Goal: Task Accomplishment & Management: Manage account settings

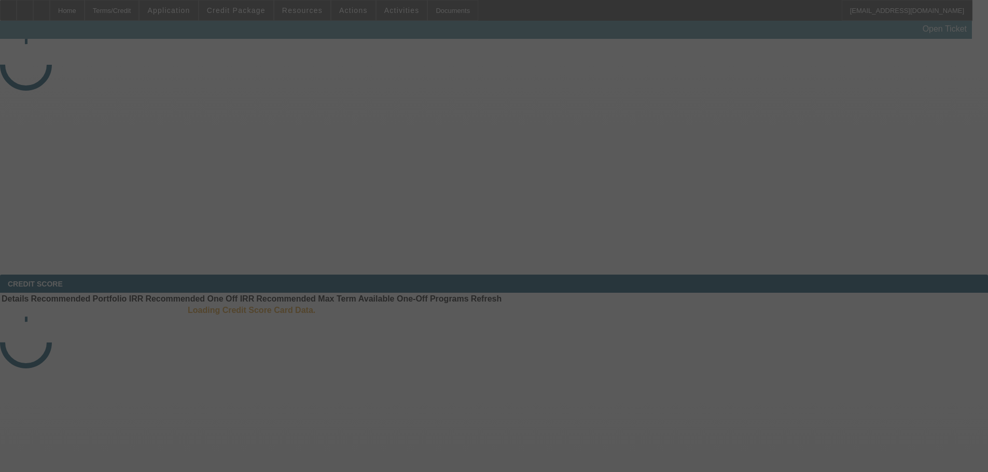
select select "3"
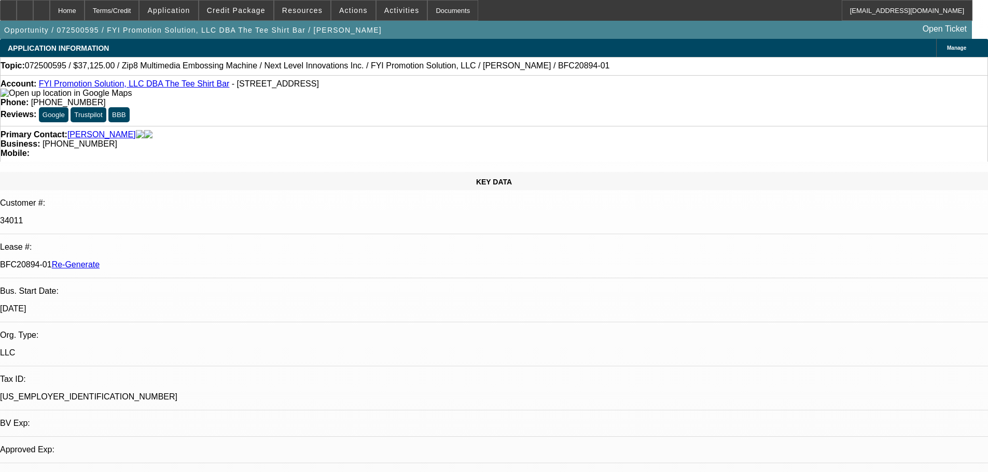
select select "0"
select select "6"
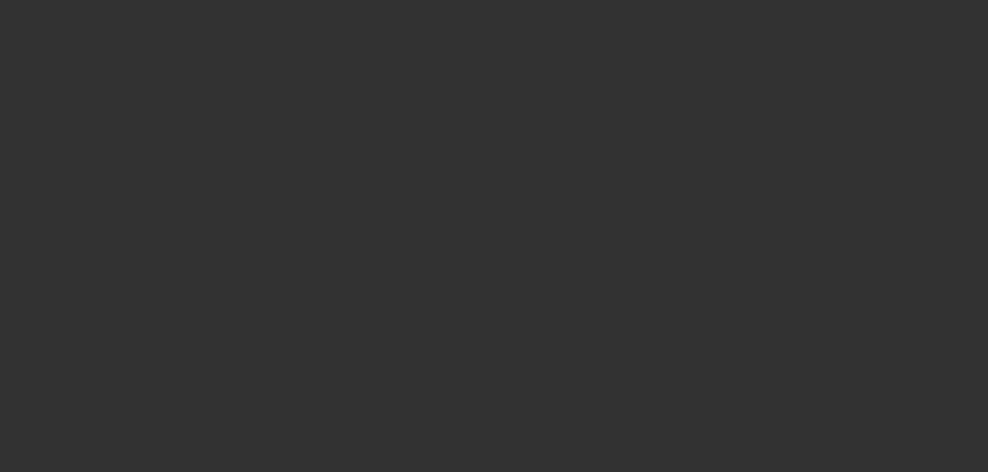
select select "4"
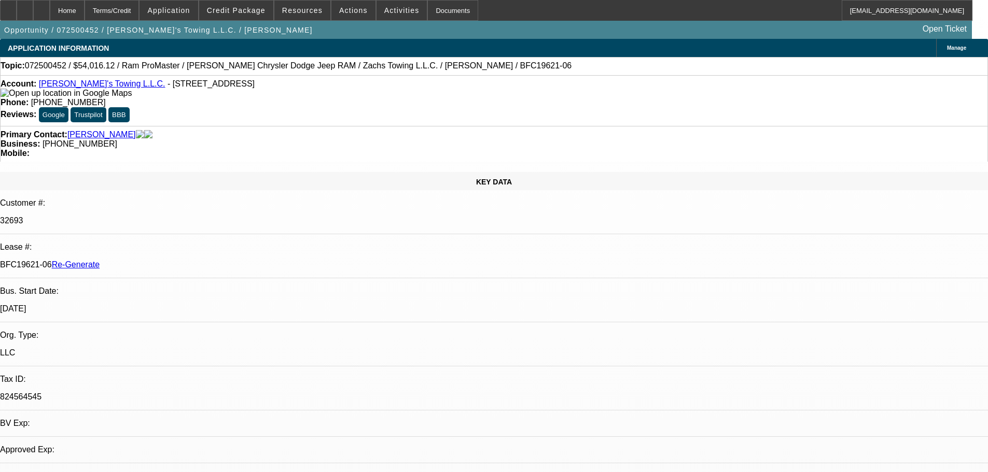
select select "0"
select select "3"
select select "0"
select select "6"
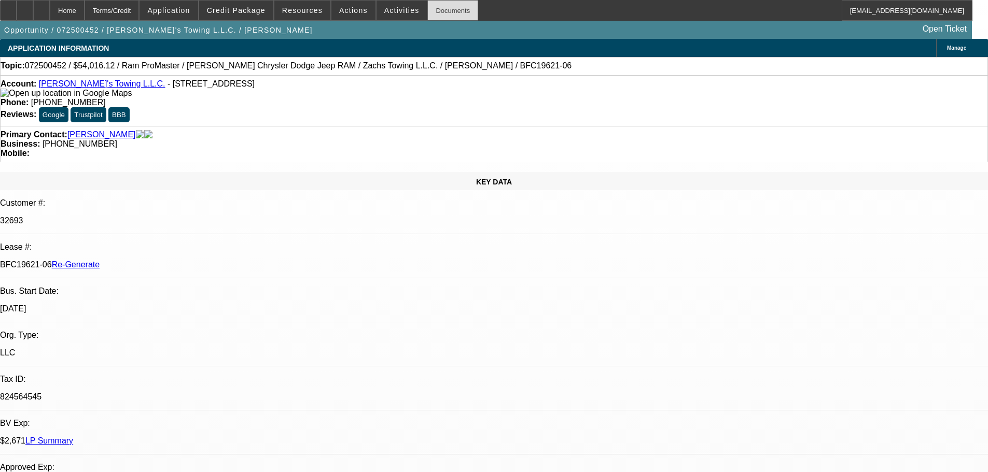
click at [427, 9] on div "Documents" at bounding box center [452, 10] width 51 height 21
click at [351, 3] on span at bounding box center [353, 10] width 44 height 25
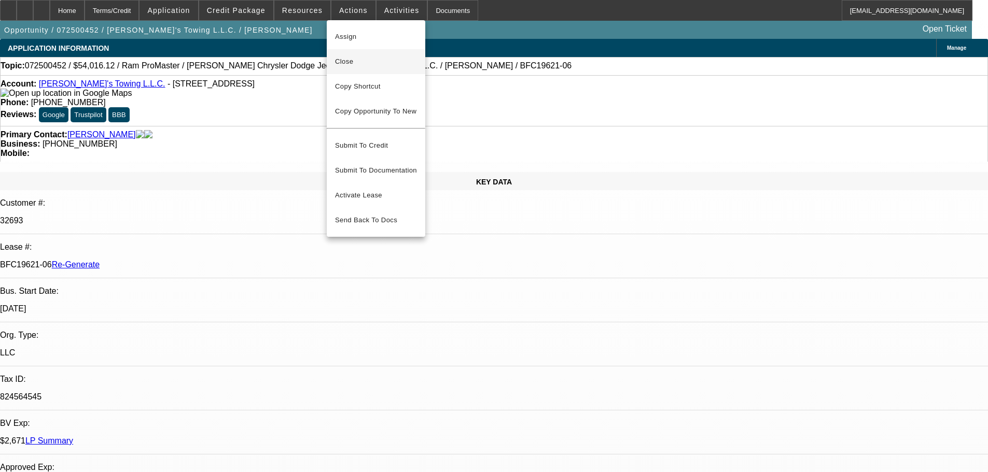
drag, startPoint x: 354, startPoint y: 190, endPoint x: 357, endPoint y: 67, distance: 122.4
click at [357, 67] on div "Assign Close Copy Shortcut Copy Opportunity To New Submit To Credit Submit To D…" at bounding box center [376, 128] width 98 height 208
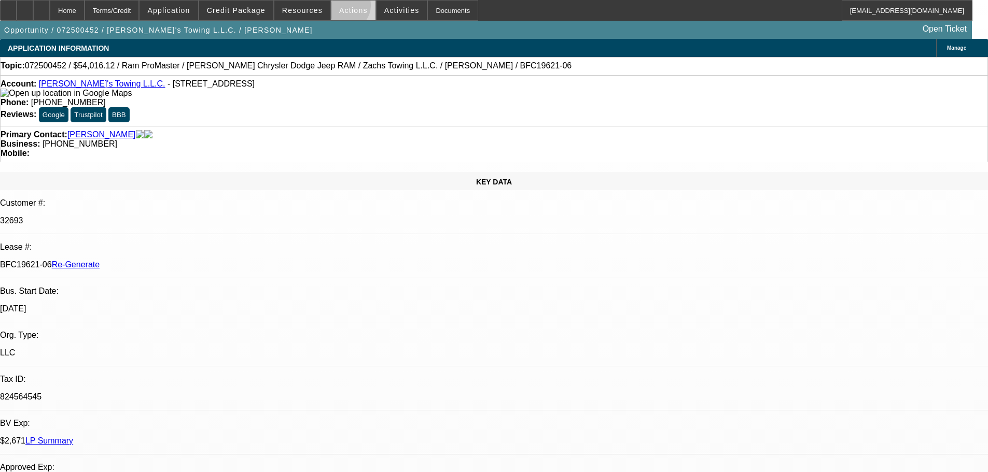
click at [341, 8] on span "Actions" at bounding box center [353, 10] width 29 height 8
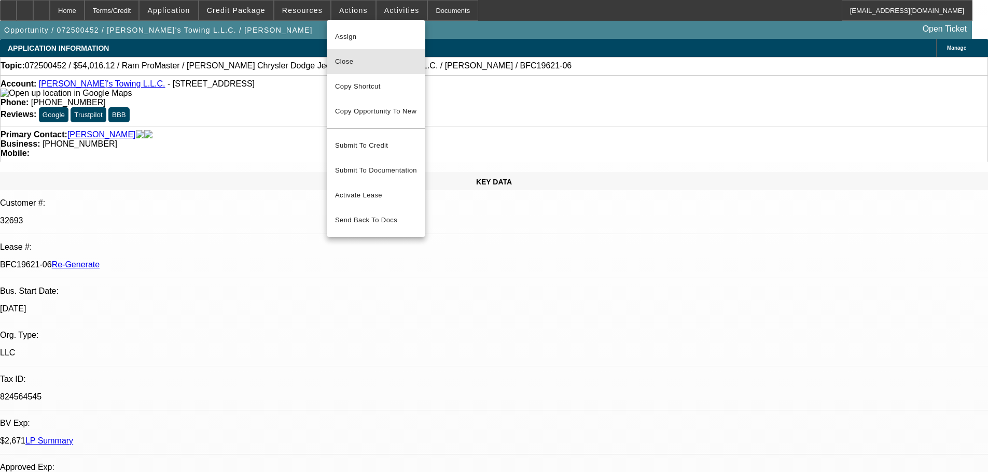
click at [357, 59] on span "Close" at bounding box center [376, 61] width 82 height 12
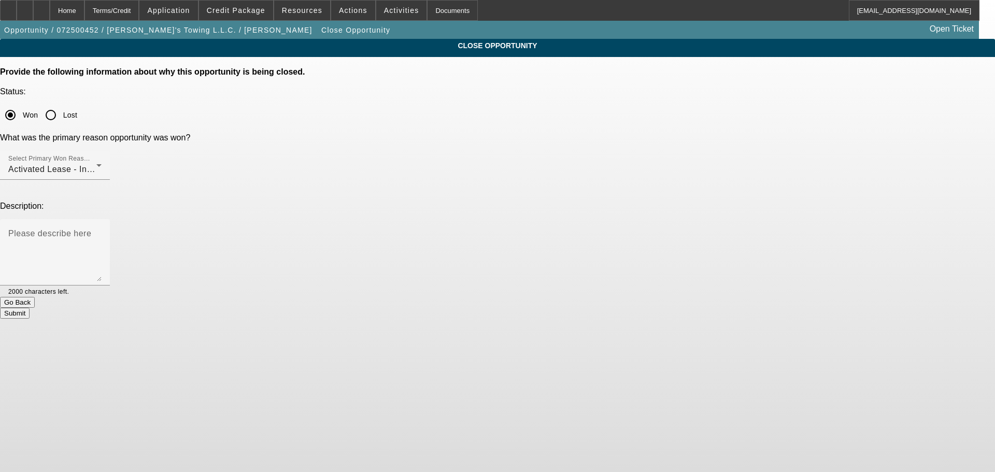
click at [30, 308] on button "Submit" at bounding box center [15, 313] width 30 height 11
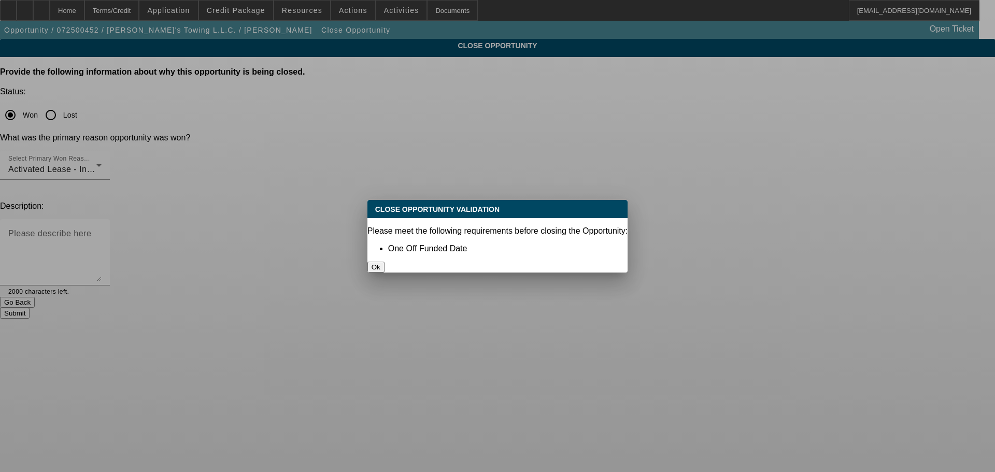
drag, startPoint x: 508, startPoint y: 255, endPoint x: 325, endPoint y: 26, distance: 292.8
click at [385, 262] on button "Ok" at bounding box center [376, 267] width 17 height 11
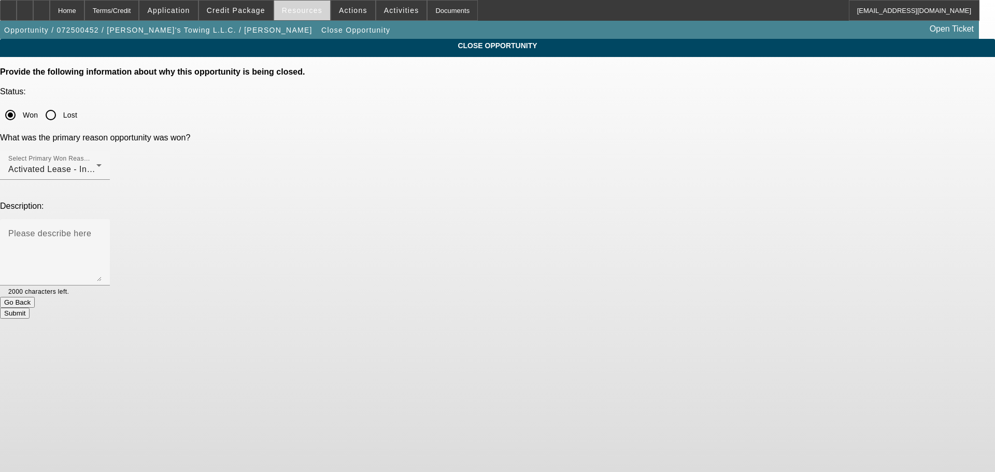
click at [303, 3] on span at bounding box center [302, 10] width 56 height 25
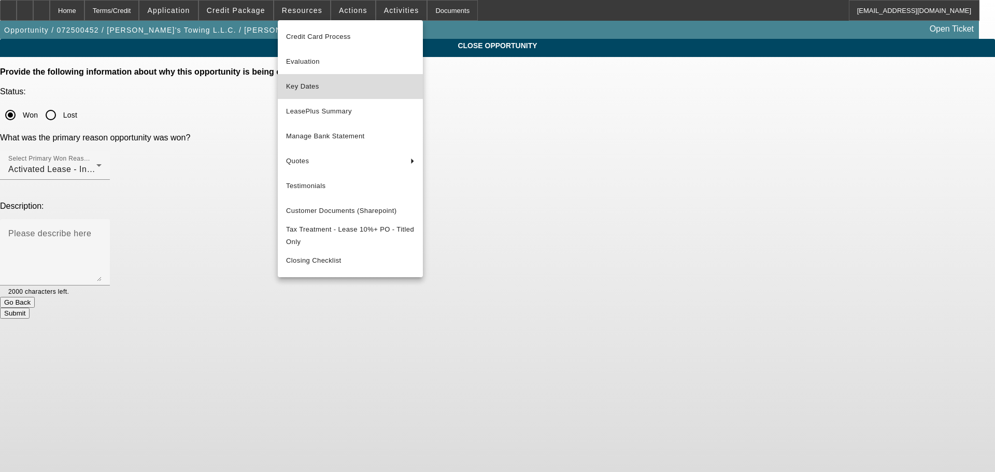
click at [298, 89] on span "Key Dates" at bounding box center [350, 86] width 129 height 12
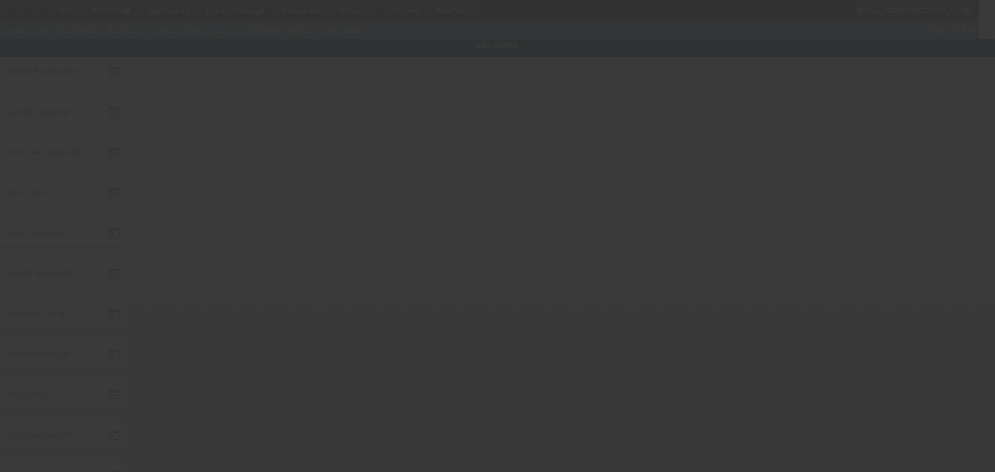
type input "[DATE]"
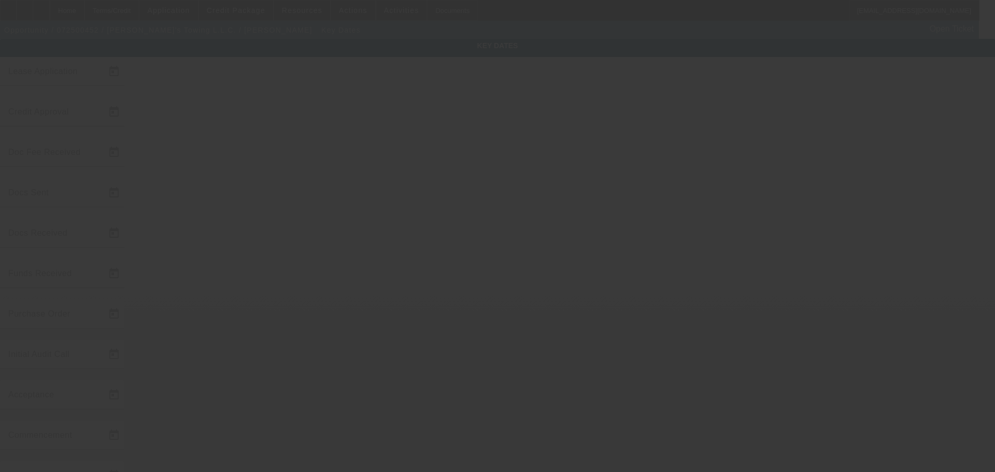
type input "[DATE]"
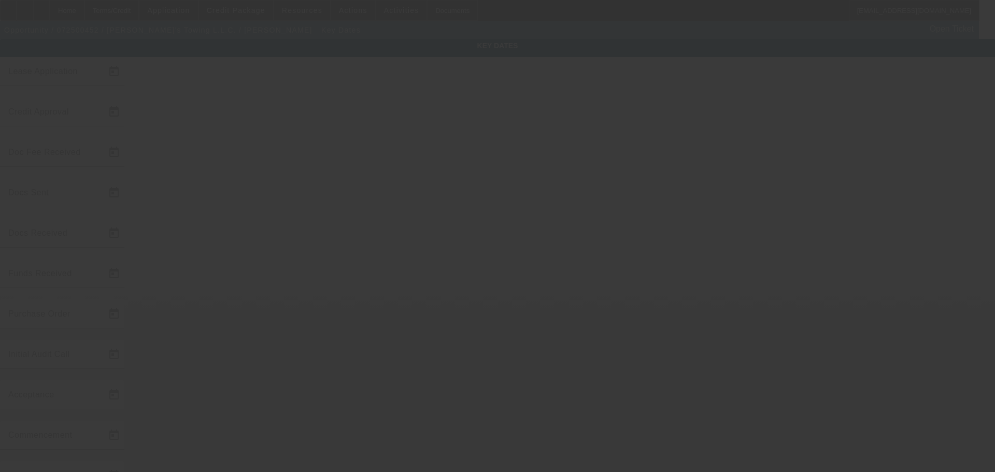
type input "[DATE]"
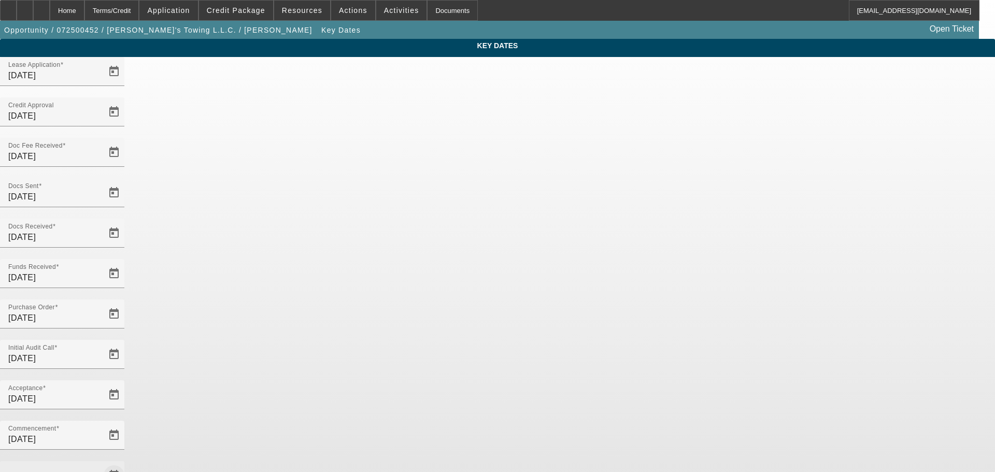
click at [126, 463] on span "Open calendar" at bounding box center [114, 475] width 25 height 25
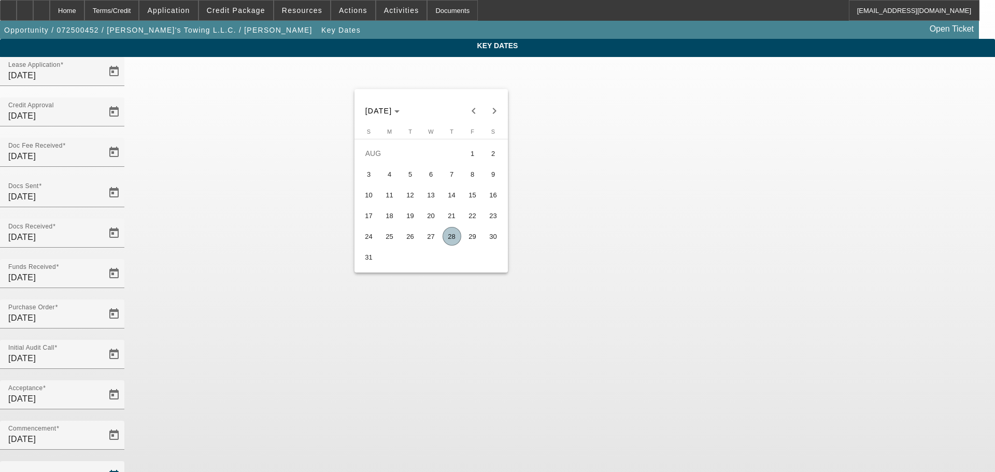
click at [449, 241] on span "28" at bounding box center [452, 236] width 19 height 19
type input "[DATE]"
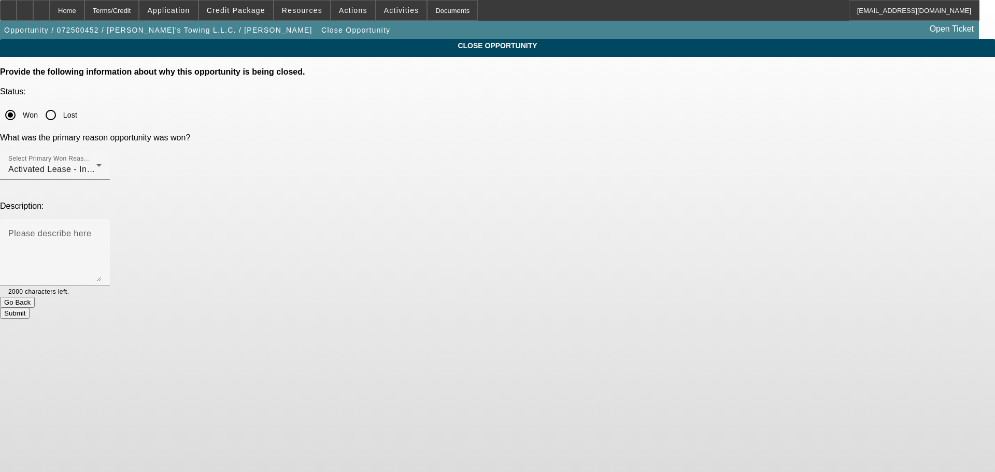
click at [30, 308] on button "Submit" at bounding box center [15, 313] width 30 height 11
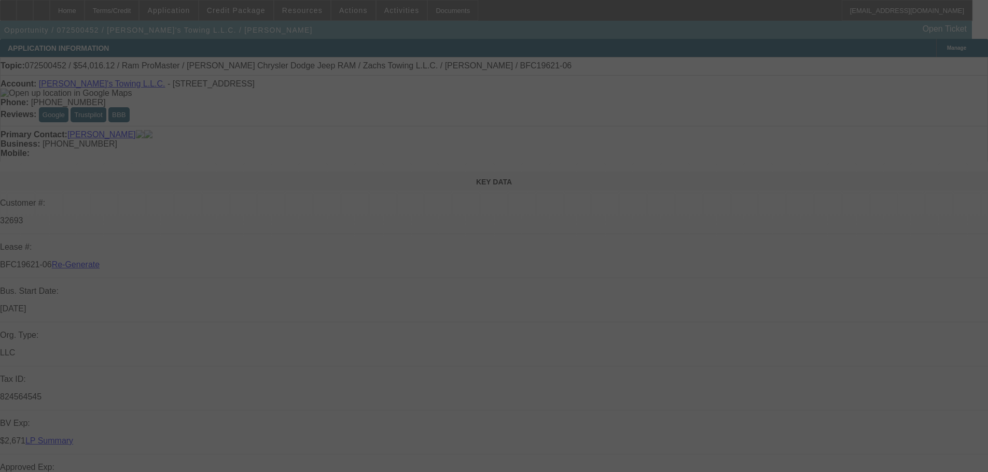
select select "4"
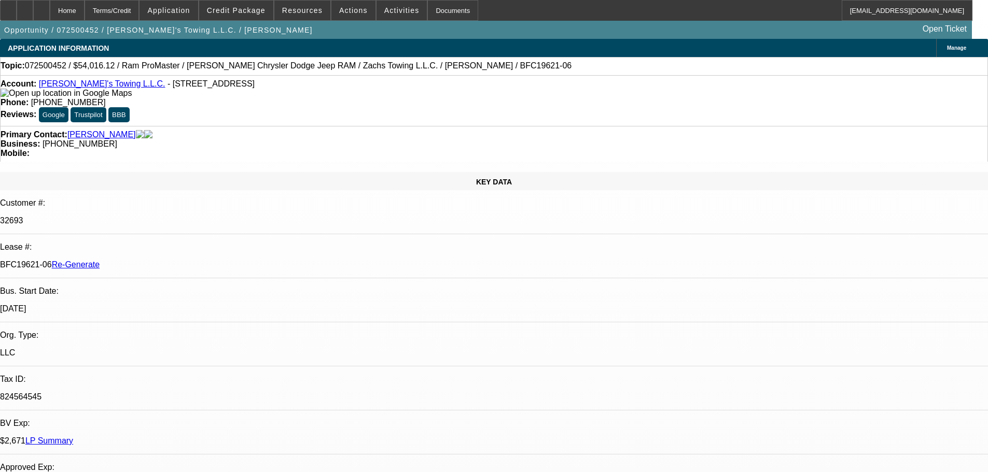
select select "0"
select select "3"
select select "0"
select select "6"
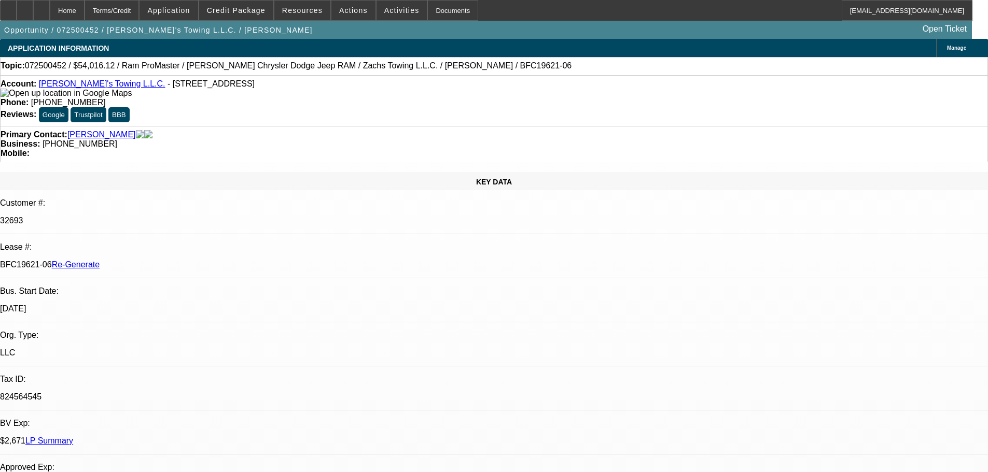
drag, startPoint x: 122, startPoint y: 176, endPoint x: 165, endPoint y: 177, distance: 43.6
click at [165, 260] on div "BFC19621-06 Re-Generate" at bounding box center [494, 264] width 988 height 9
copy p "BFC19621-06"
